Goal: Information Seeking & Learning: Learn about a topic

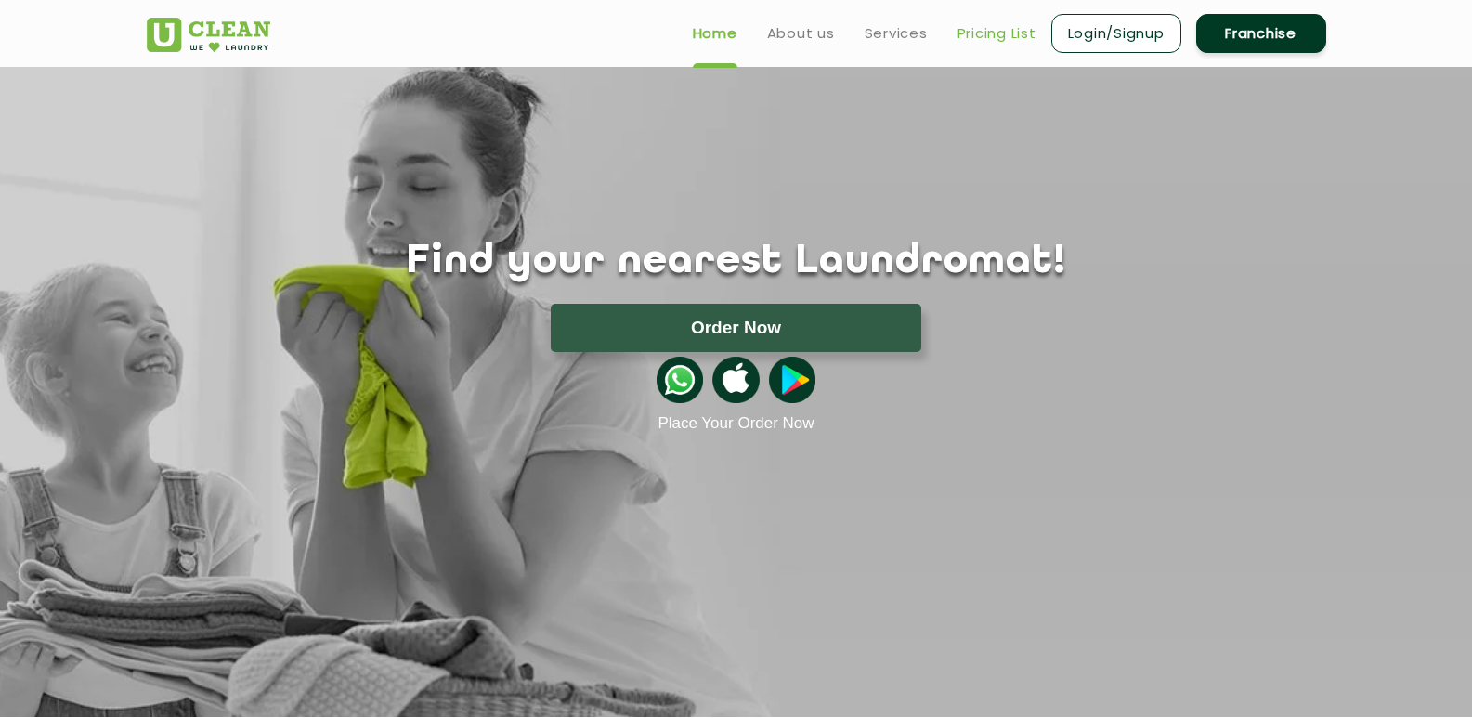
click at [1012, 36] on link "Pricing List" at bounding box center [997, 33] width 79 height 22
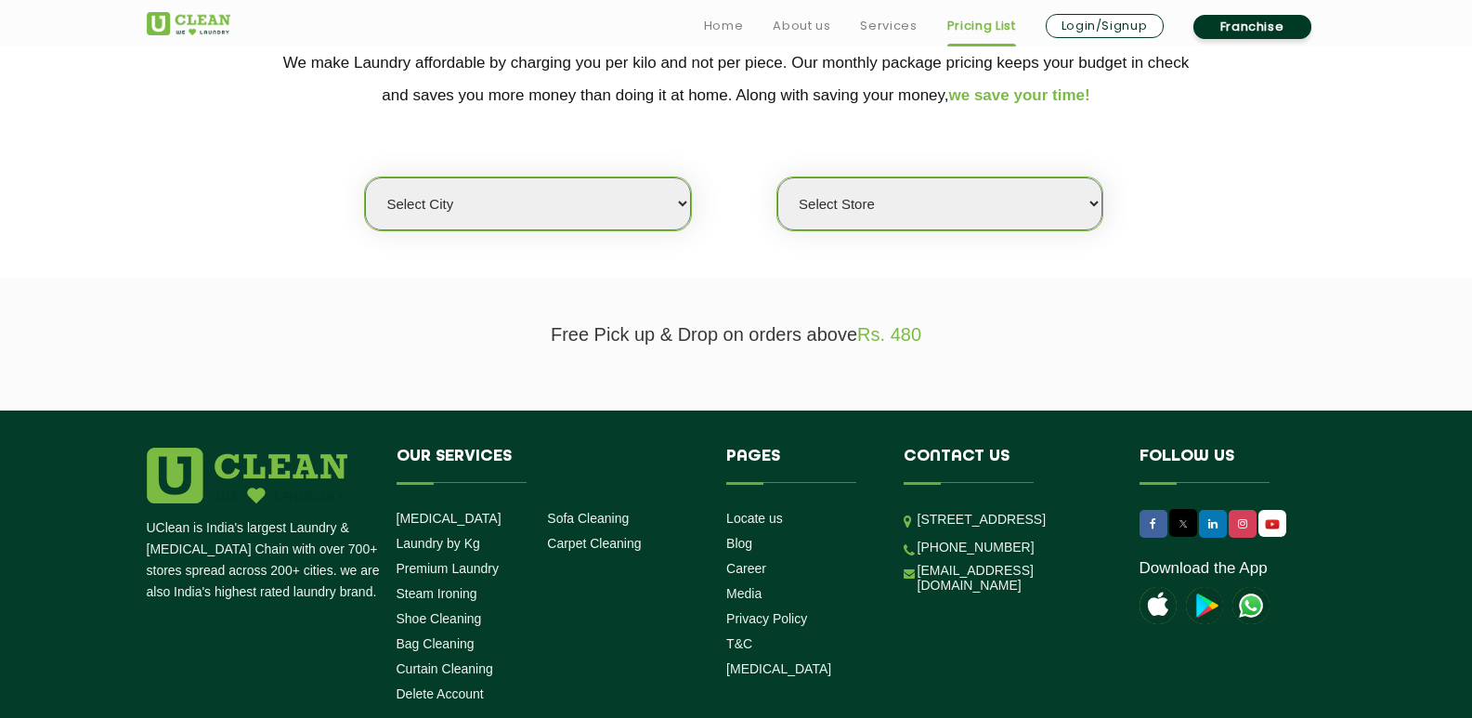
scroll to position [464, 0]
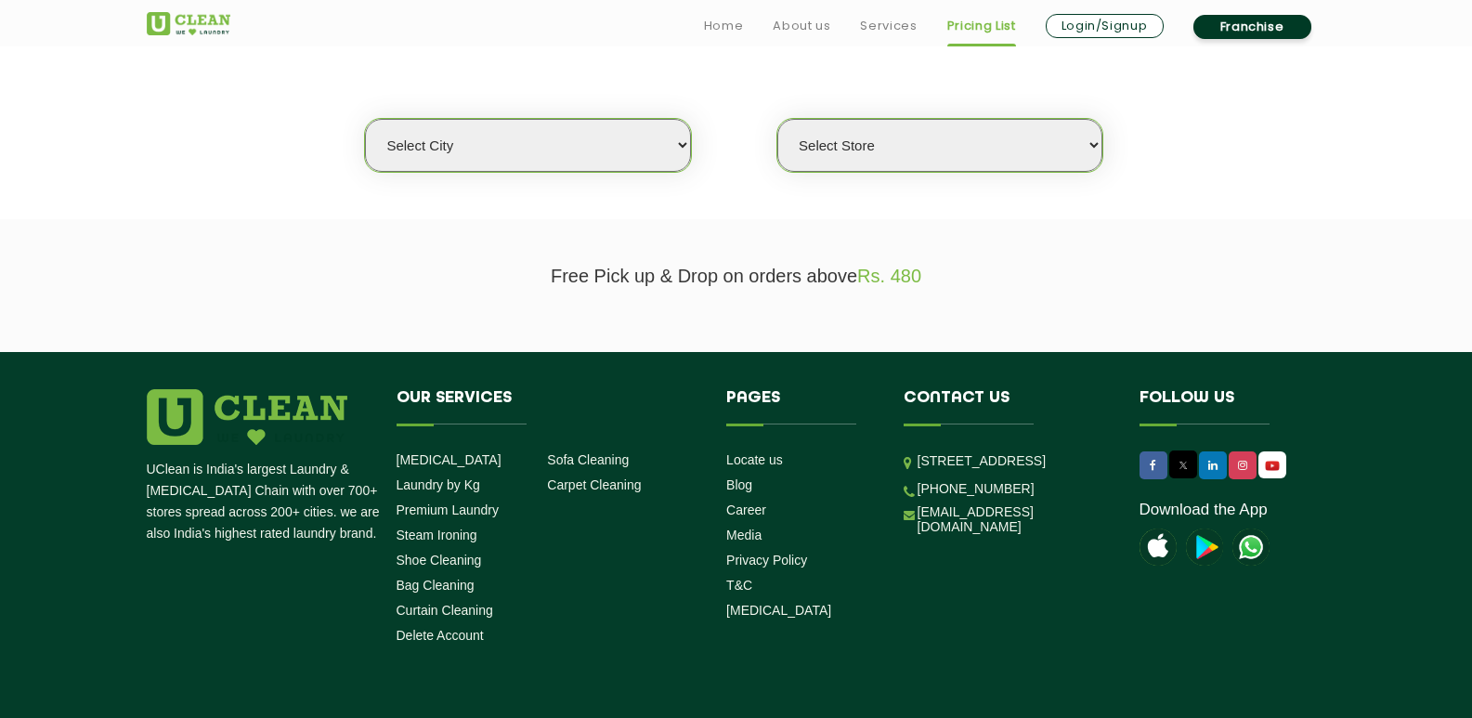
click at [635, 142] on select "Select city [GEOGRAPHIC_DATA] [GEOGRAPHIC_DATA] [GEOGRAPHIC_DATA] [GEOGRAPHIC_D…" at bounding box center [527, 145] width 325 height 53
select select "16"
click at [365, 119] on select "Select city [GEOGRAPHIC_DATA] [GEOGRAPHIC_DATA] [GEOGRAPHIC_DATA] [GEOGRAPHIC_D…" at bounding box center [527, 145] width 325 height 53
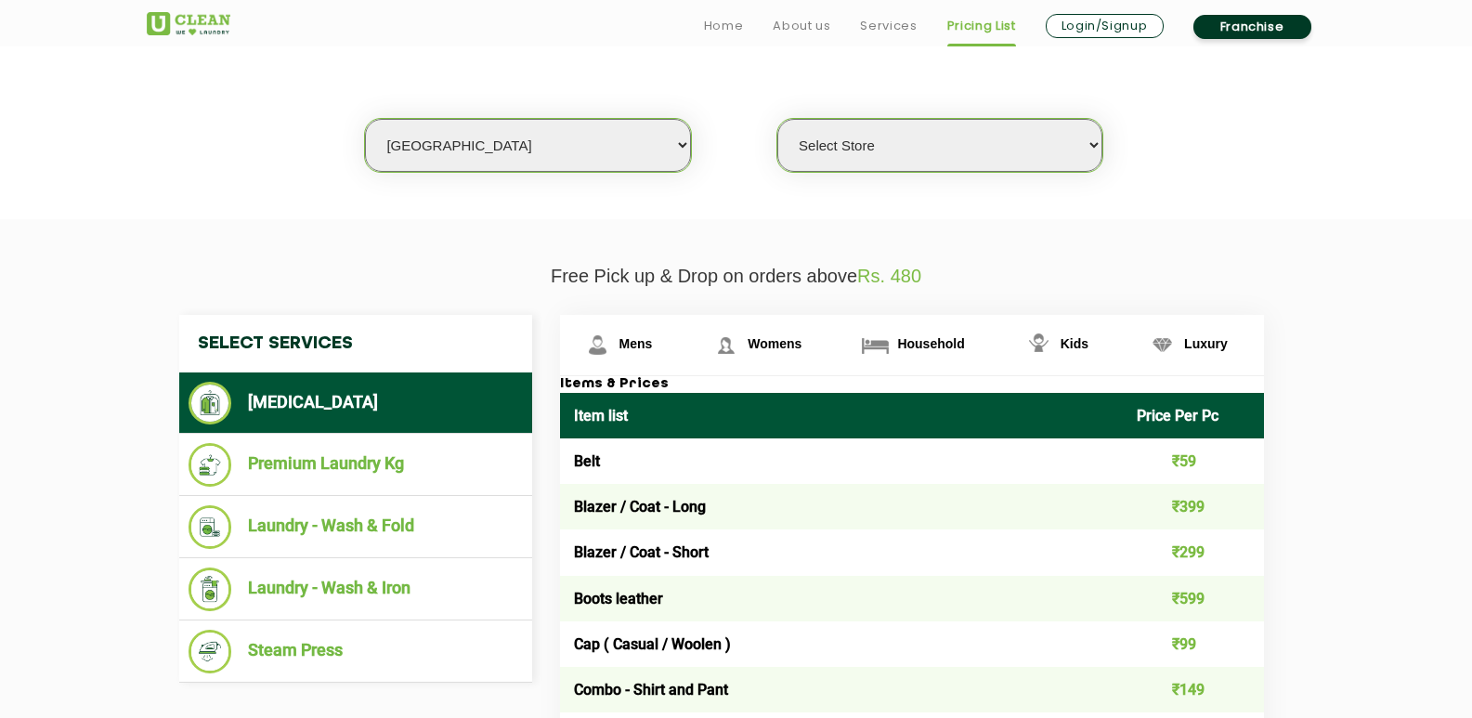
click at [867, 150] on select "Select Store UClean Powai UClean Deonar UClean LBS Marg UClean Chembur UClean W…" at bounding box center [939, 145] width 325 height 53
select select "508"
click at [777, 119] on select "Select Store UClean Powai UClean Deonar UClean LBS Marg UClean Chembur UClean W…" at bounding box center [939, 145] width 325 height 53
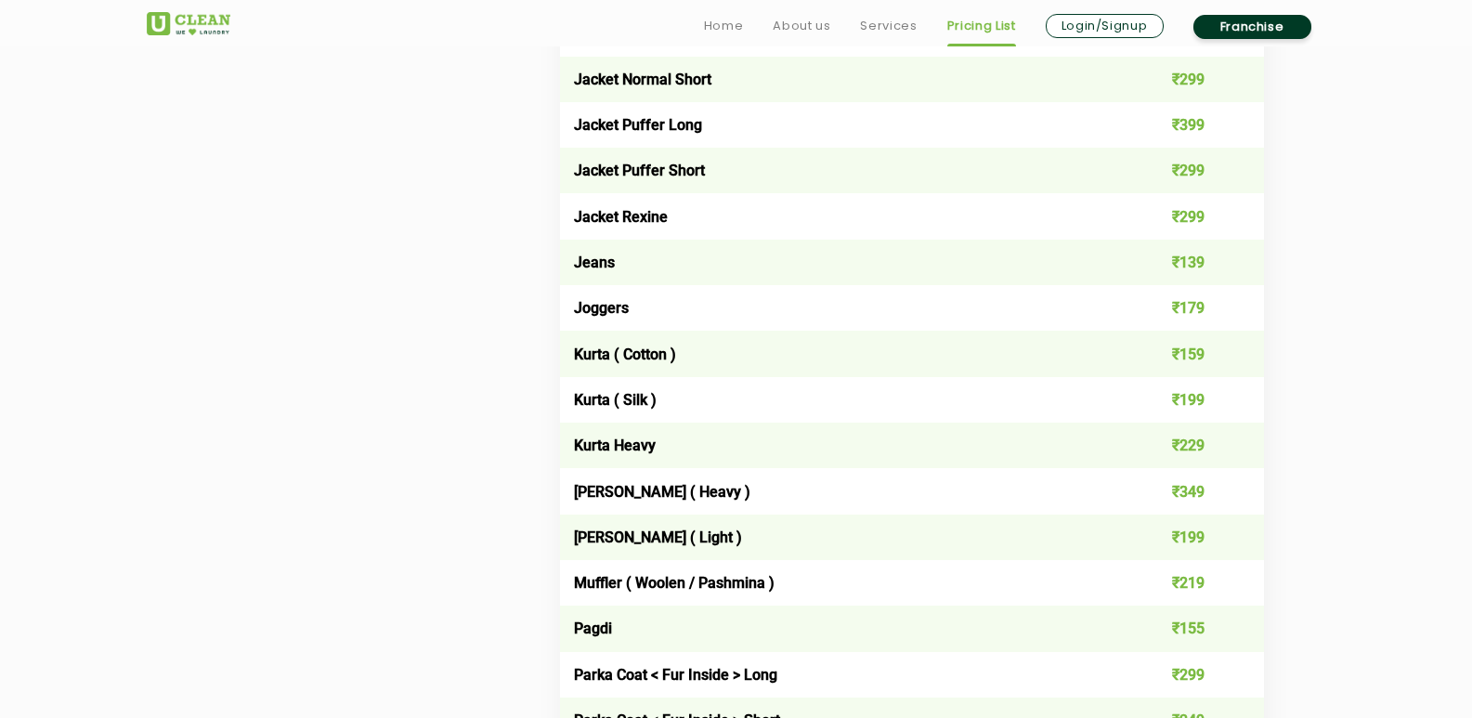
scroll to position [1765, 0]
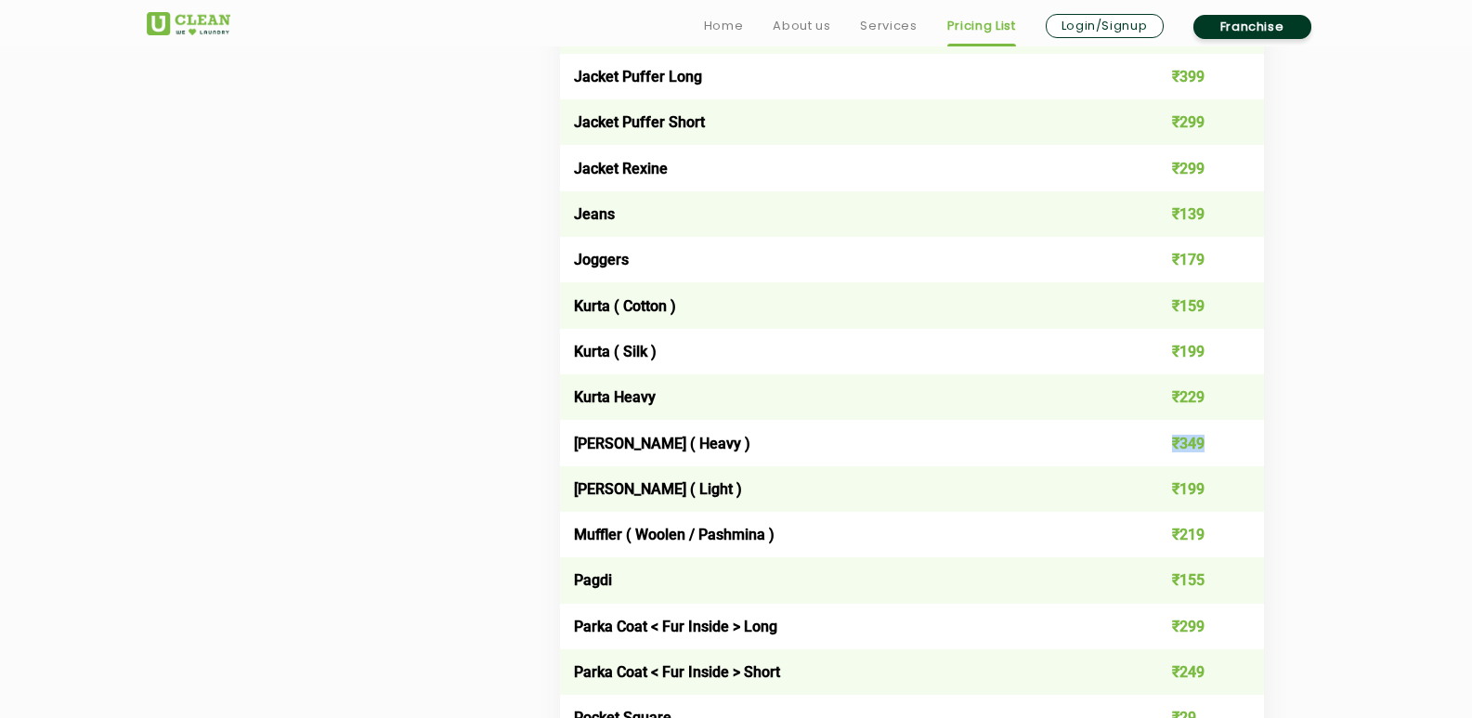
drag, startPoint x: 1206, startPoint y: 443, endPoint x: 1171, endPoint y: 446, distance: 34.5
click at [1171, 446] on td "₹349" at bounding box center [1193, 443] width 141 height 46
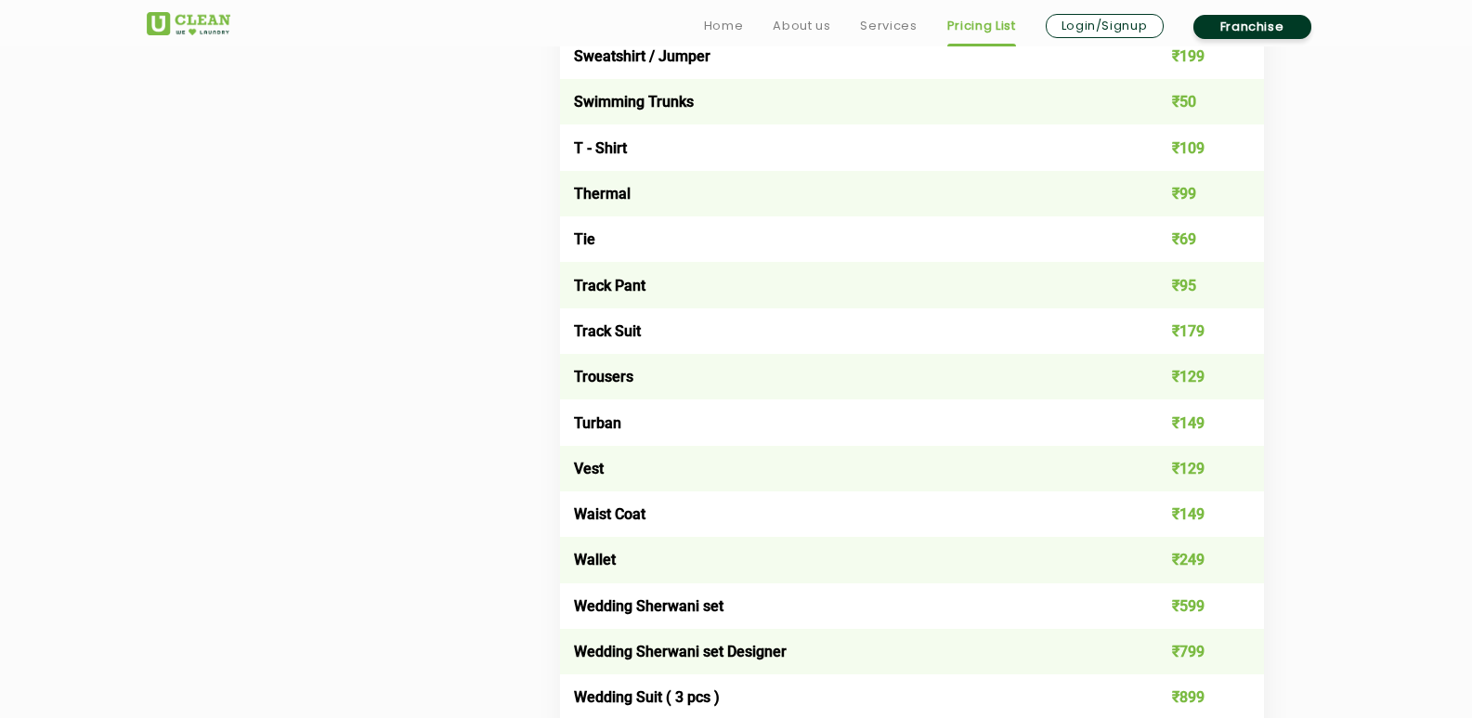
scroll to position [3436, 0]
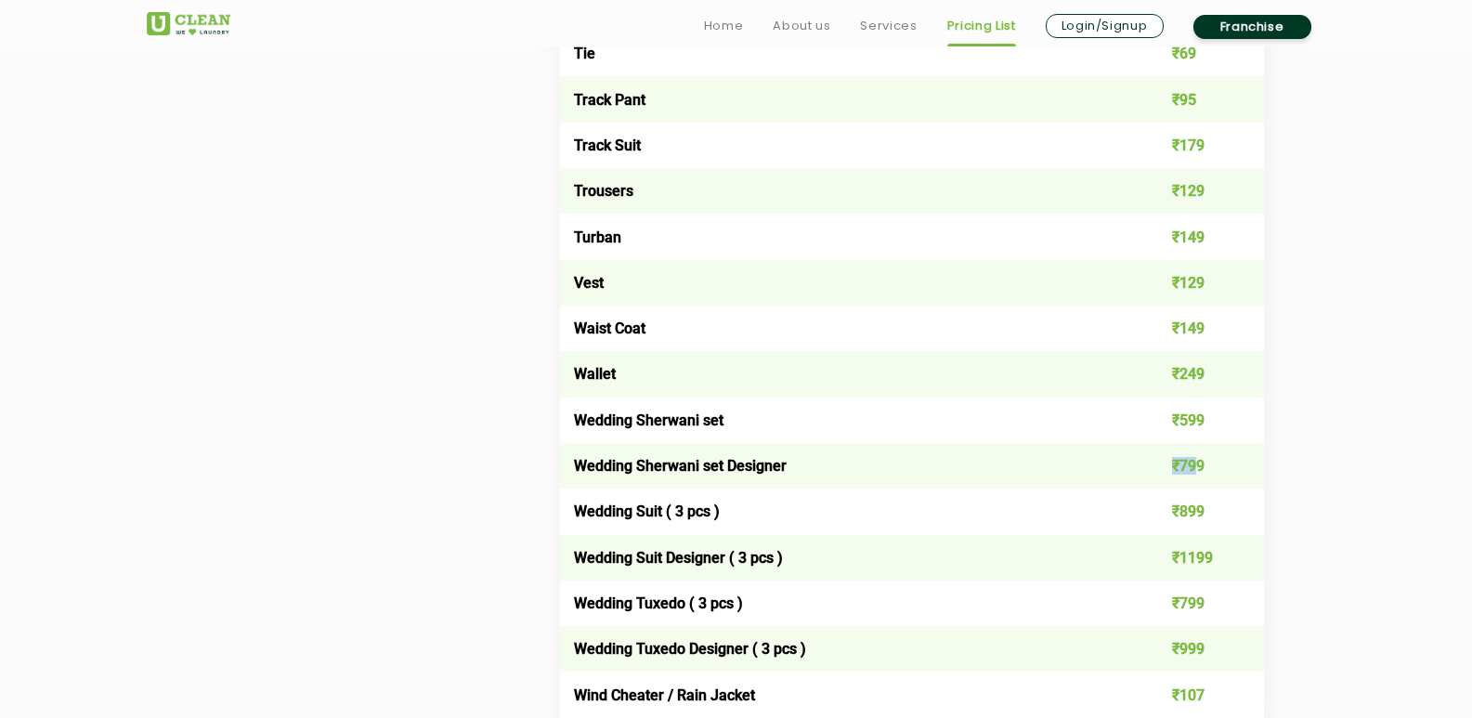
drag, startPoint x: 1199, startPoint y: 462, endPoint x: 1149, endPoint y: 463, distance: 50.2
click at [1149, 463] on td "₹799" at bounding box center [1193, 466] width 141 height 46
click at [1204, 463] on td "₹799" at bounding box center [1193, 466] width 141 height 46
drag, startPoint x: 1217, startPoint y: 554, endPoint x: 1180, endPoint y: 557, distance: 36.4
click at [1180, 557] on td "₹1199" at bounding box center [1193, 558] width 141 height 46
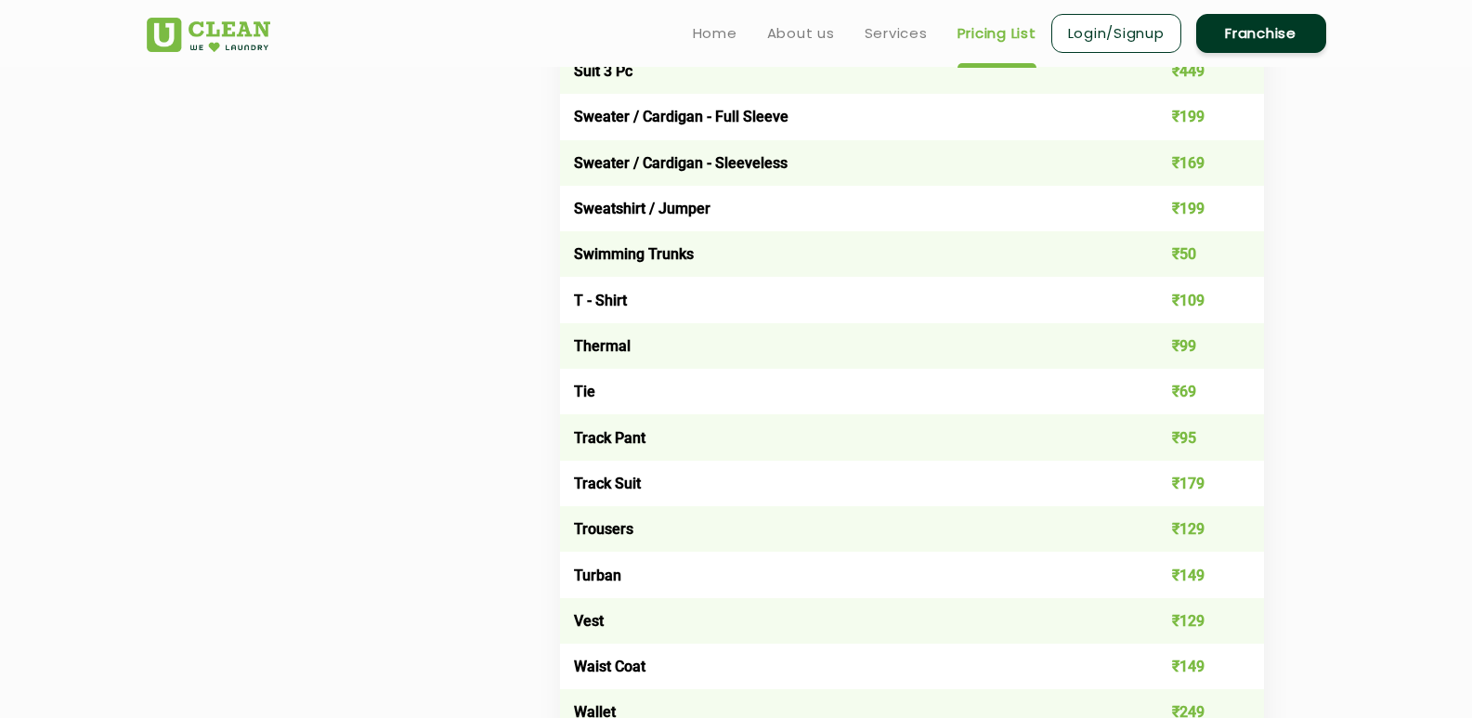
scroll to position [3065, 0]
